Goal: Information Seeking & Learning: Learn about a topic

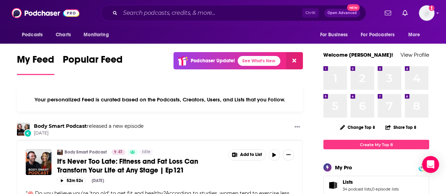
click at [145, 7] on div "Ctrl K Open Advanced New" at bounding box center [233, 13] width 265 height 16
click at [144, 12] on input "Search podcasts, credits, & more..." at bounding box center [211, 12] width 182 height 11
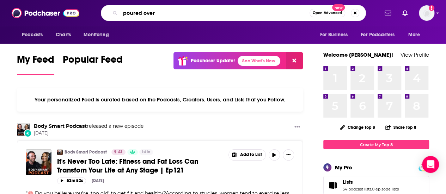
type input "poured over"
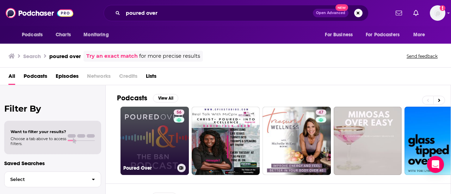
click at [155, 126] on link "56 Poured Over" at bounding box center [154, 141] width 68 height 68
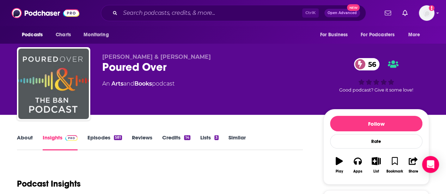
click at [30, 135] on link "About" at bounding box center [25, 142] width 16 height 16
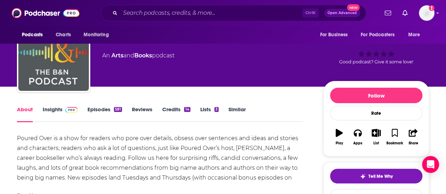
scroll to position [42, 0]
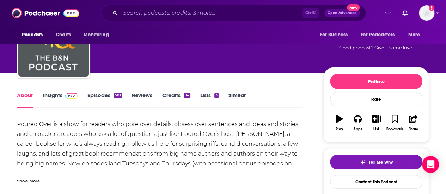
click at [100, 93] on link "Episodes 581" at bounding box center [104, 100] width 35 height 16
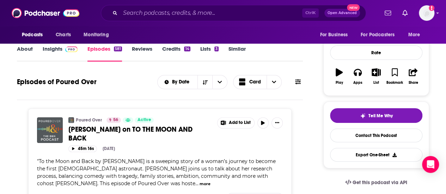
scroll to position [85, 0]
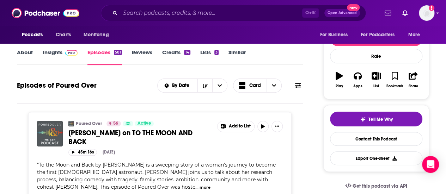
click at [296, 88] on icon at bounding box center [298, 85] width 6 height 6
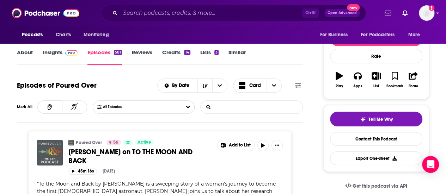
click at [250, 107] on input "List Search Input" at bounding box center [237, 107] width 74 height 13
type input "literary"
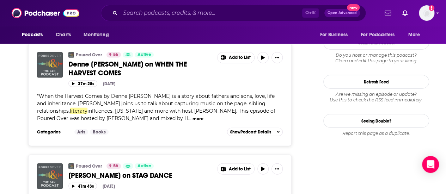
scroll to position [0, 0]
